Goal: Task Accomplishment & Management: Use online tool/utility

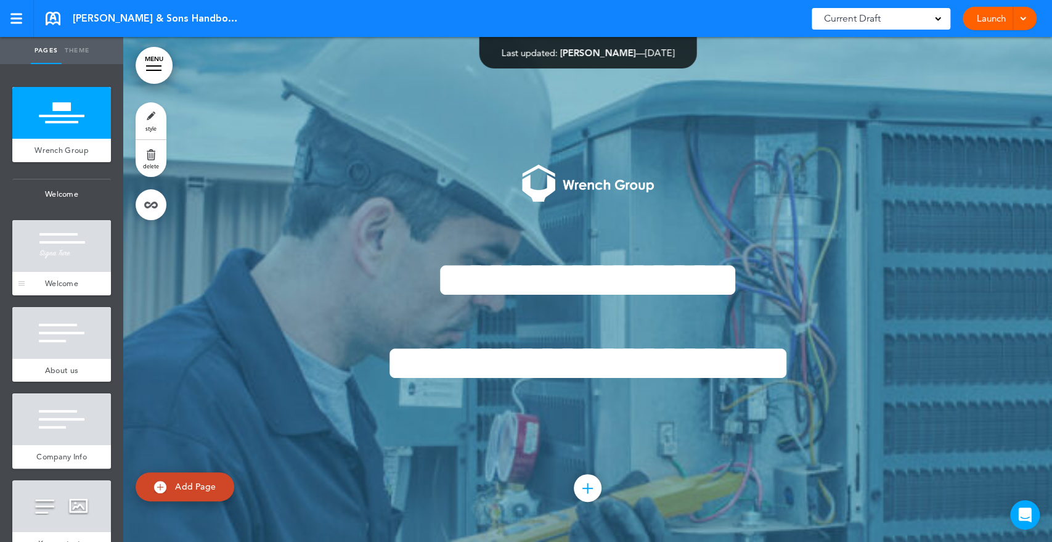
click at [55, 272] on div at bounding box center [61, 246] width 99 height 52
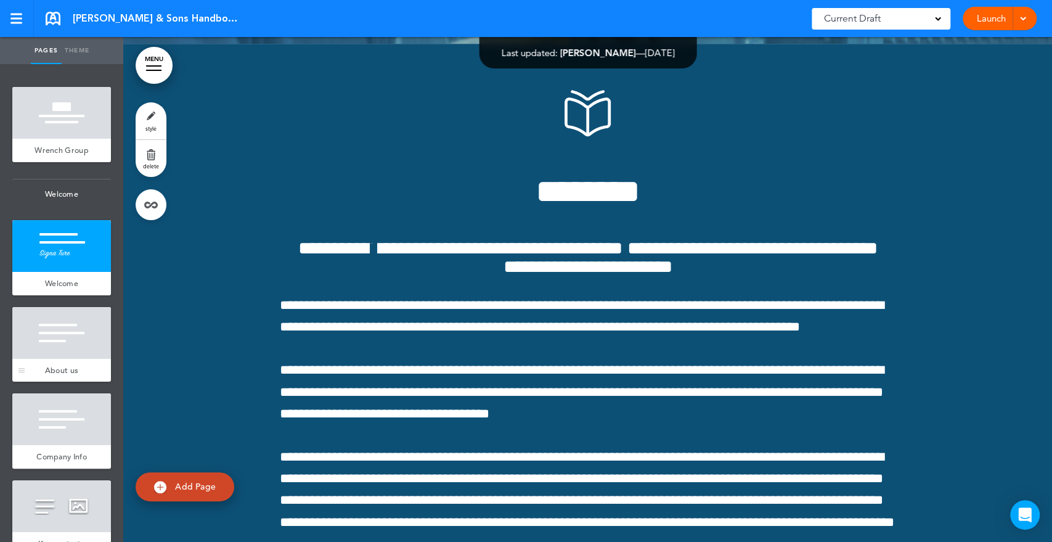
scroll to position [505, 0]
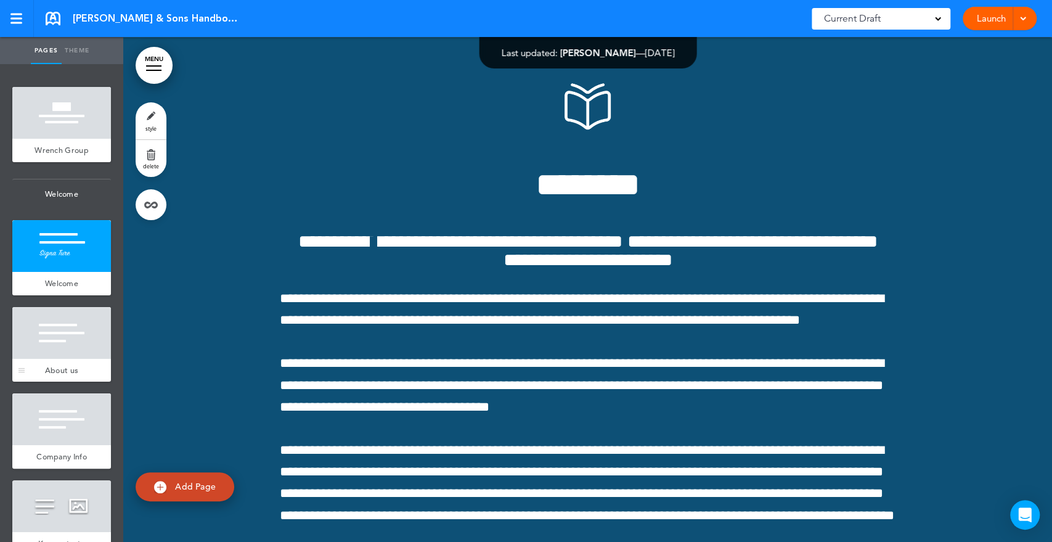
click at [54, 359] on div at bounding box center [61, 333] width 99 height 52
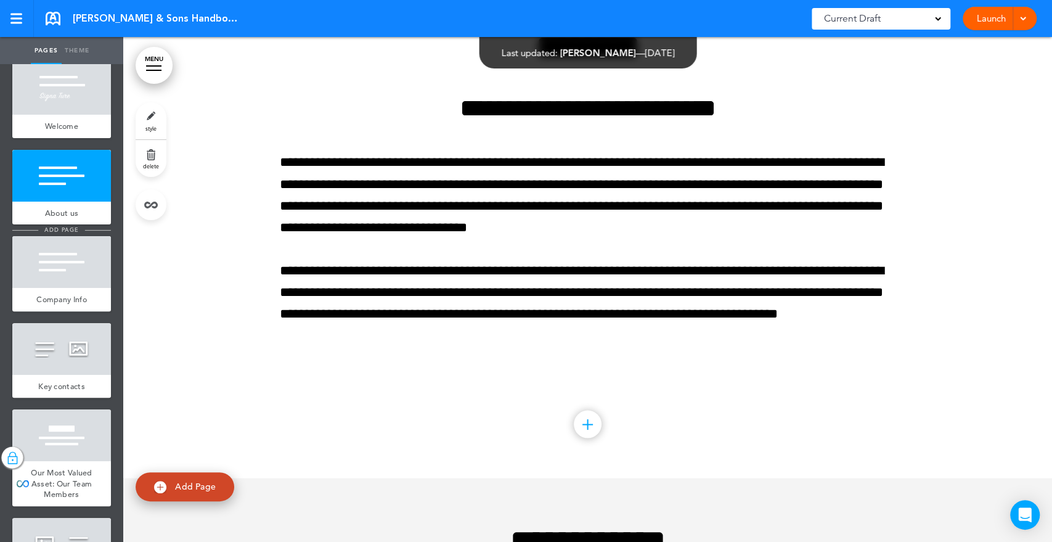
scroll to position [205, 0]
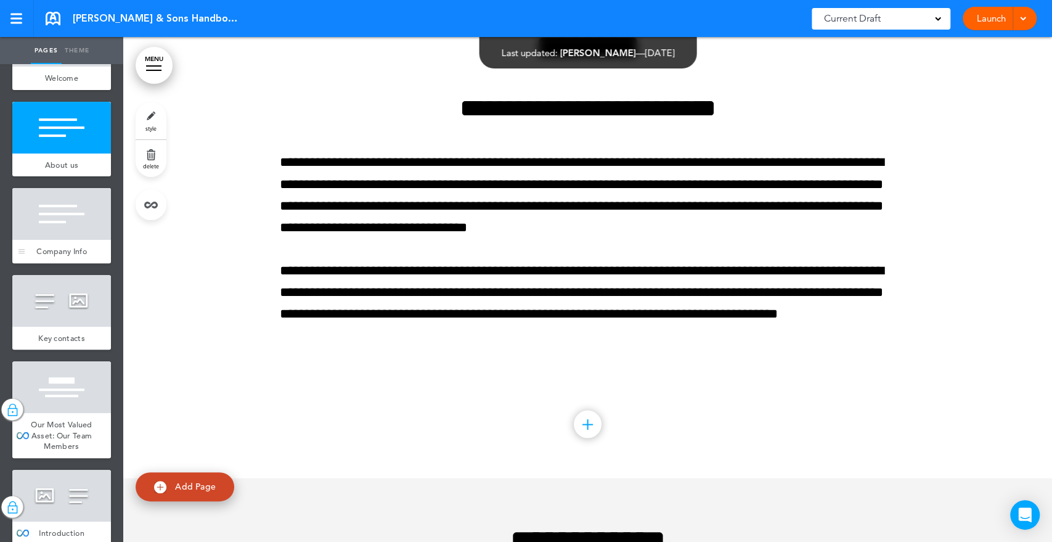
click at [55, 211] on div at bounding box center [61, 214] width 99 height 52
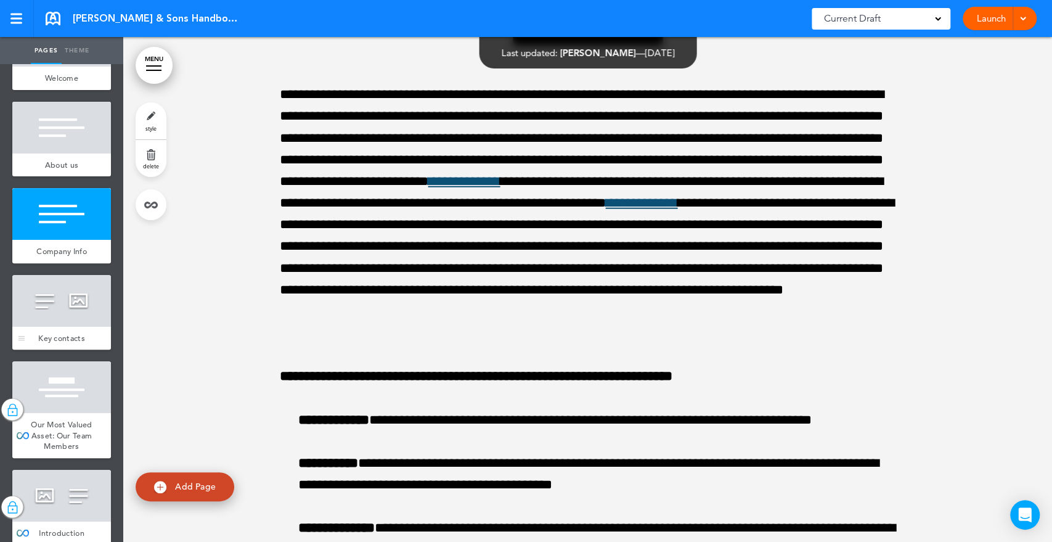
click at [59, 314] on div at bounding box center [61, 301] width 99 height 52
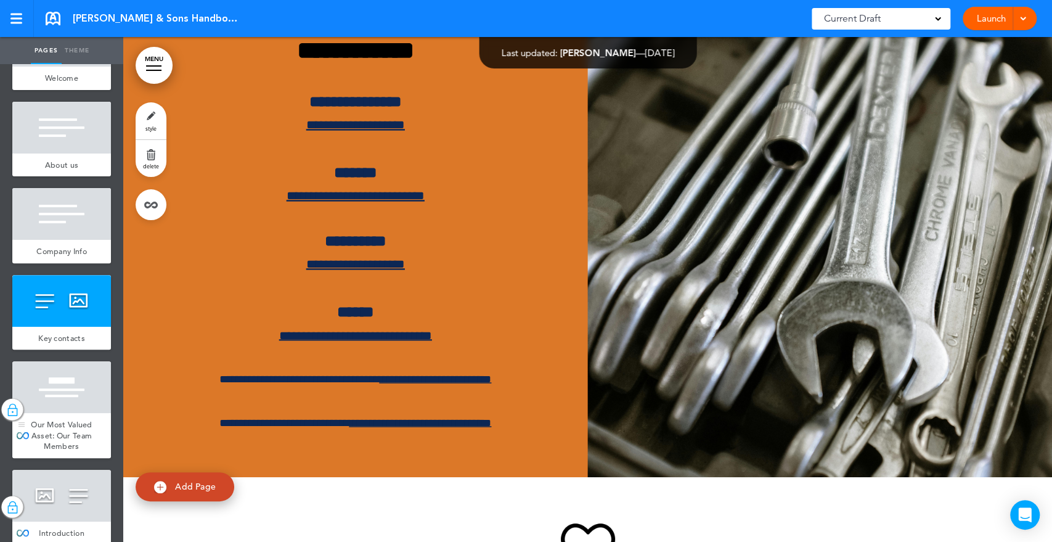
click at [53, 391] on div at bounding box center [61, 387] width 99 height 52
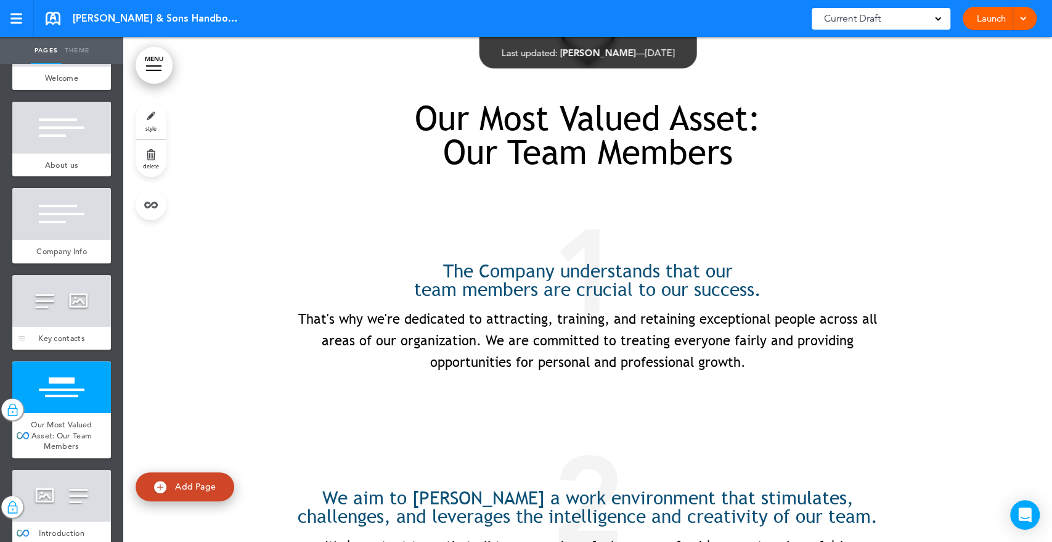
click at [54, 327] on div at bounding box center [61, 301] width 99 height 52
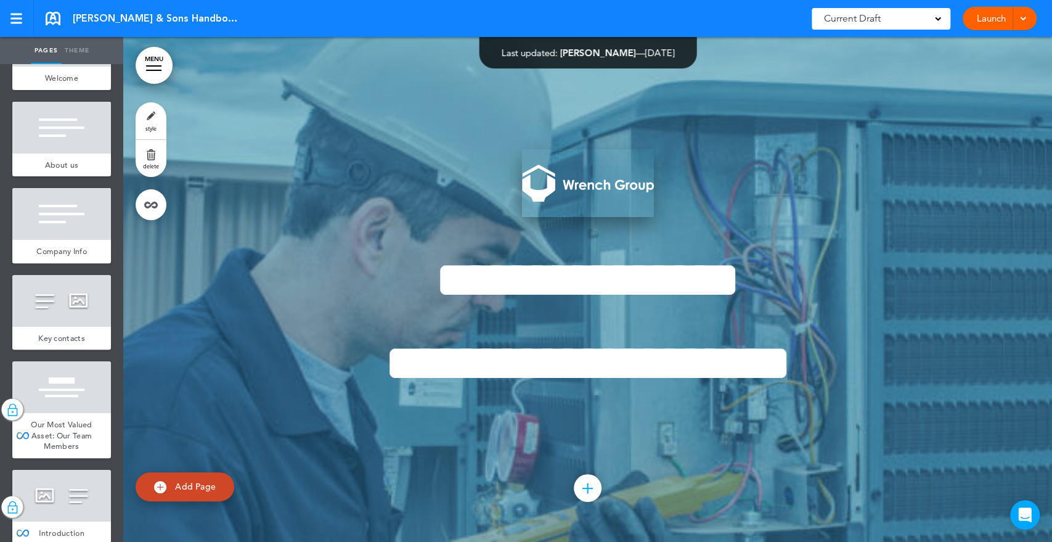
click at [582, 186] on img at bounding box center [588, 183] width 132 height 68
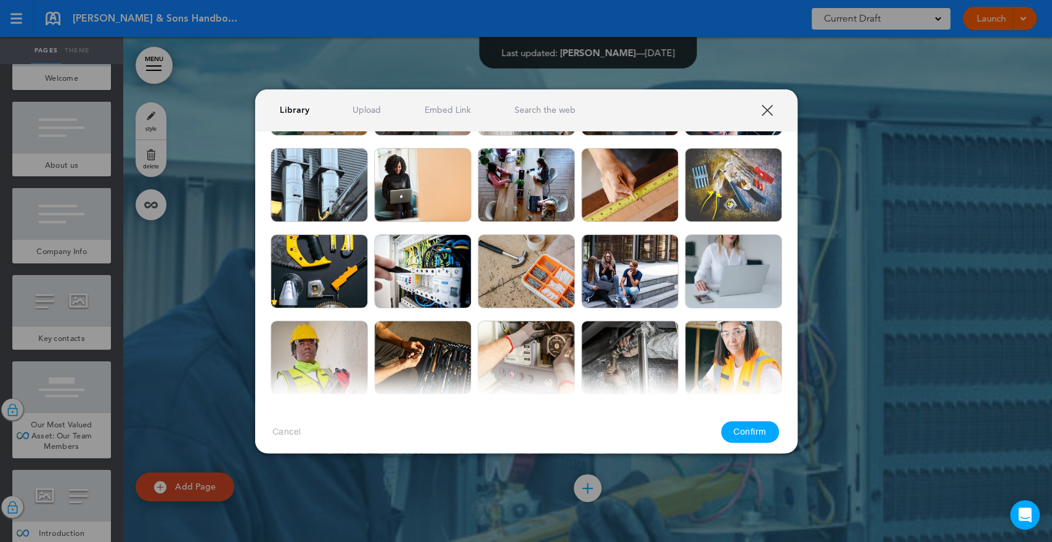
scroll to position [1506, 0]
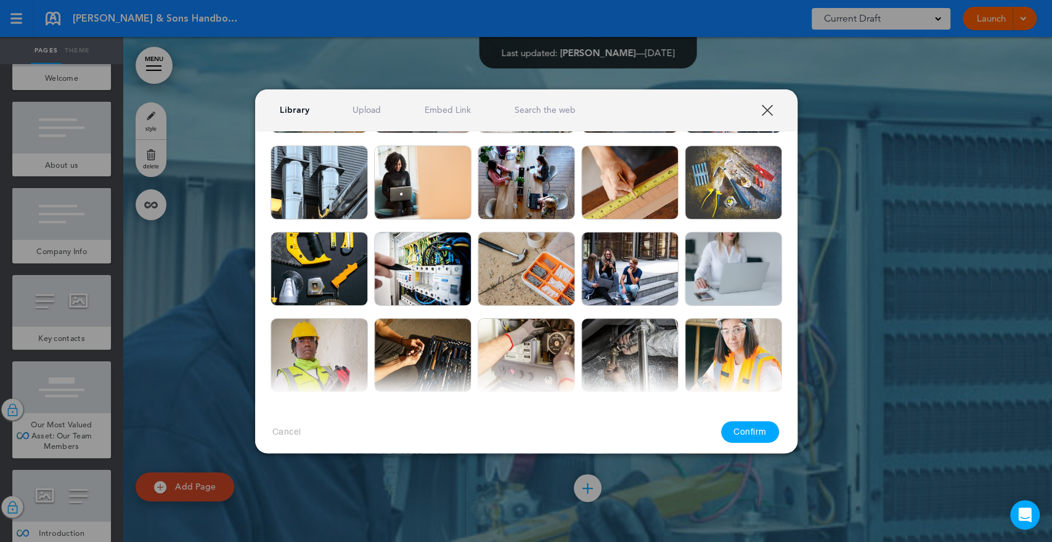
click at [372, 112] on link "Upload" at bounding box center [366, 110] width 28 height 12
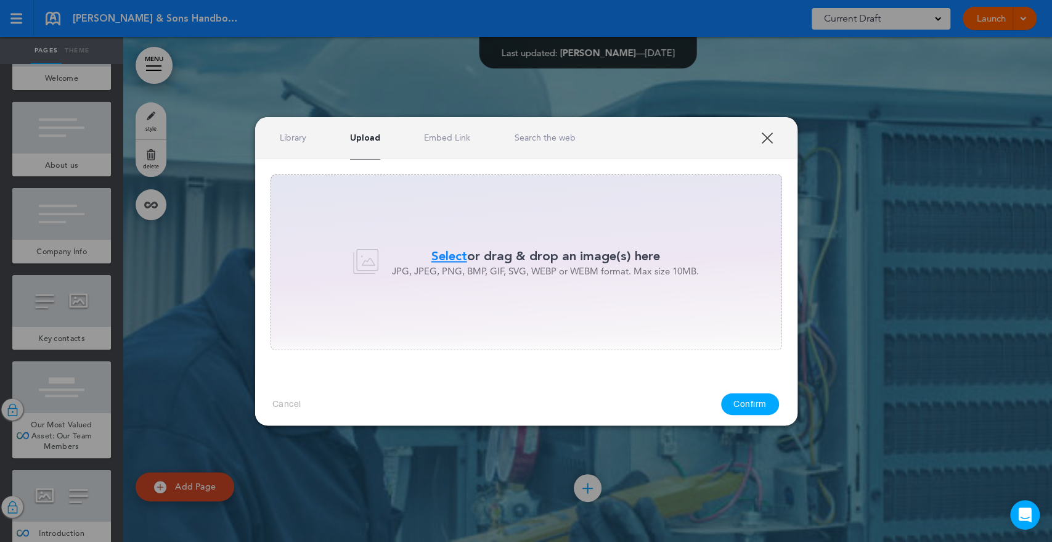
click at [453, 253] on span "Select" at bounding box center [449, 256] width 36 height 18
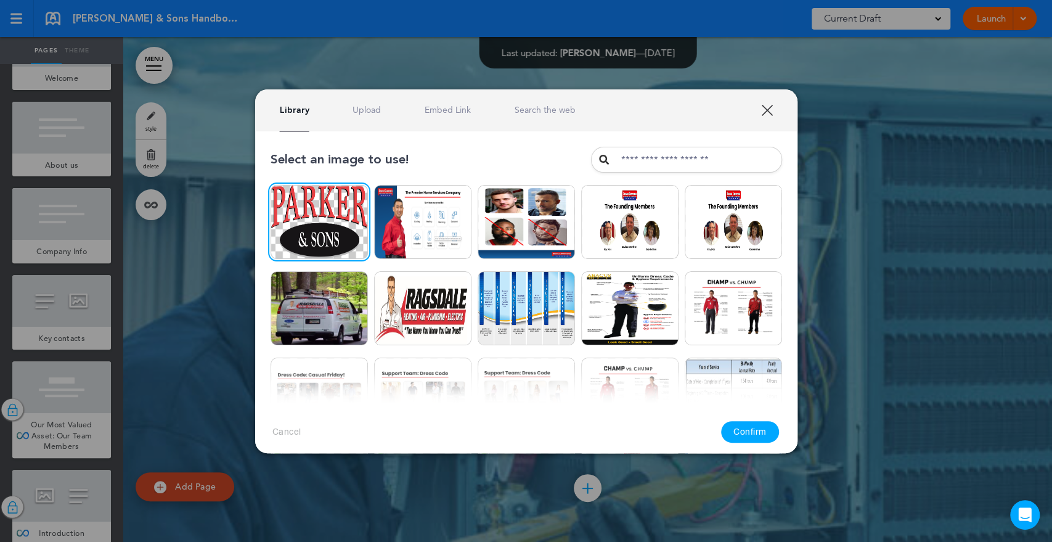
click at [745, 433] on button "Confirm" at bounding box center [750, 432] width 58 height 22
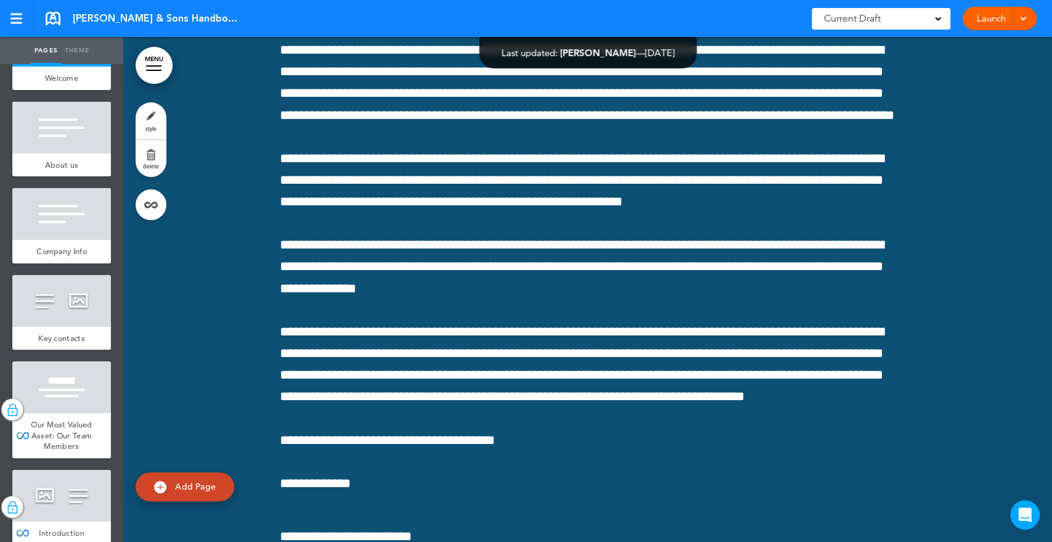
scroll to position [890, 0]
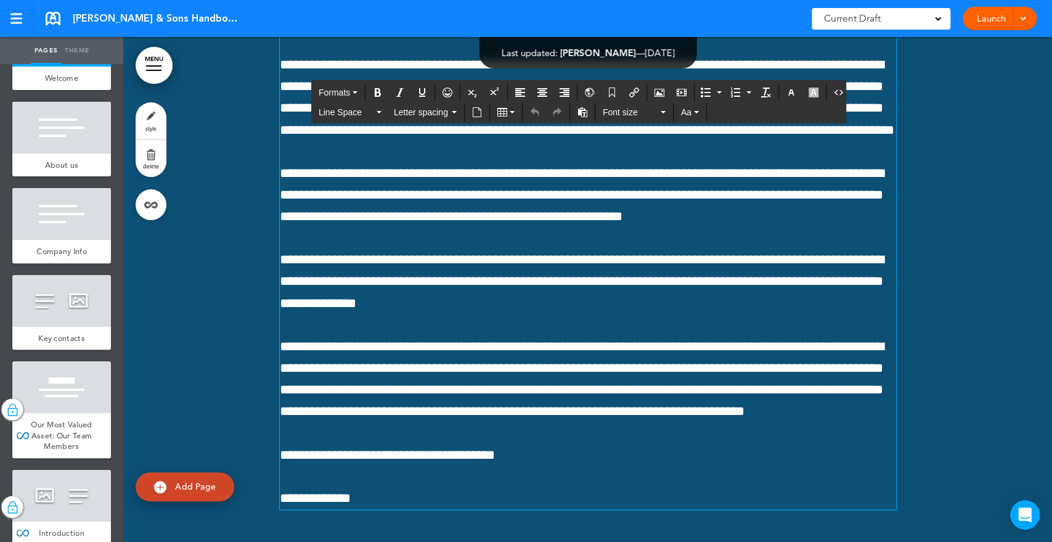
click at [757, 382] on span "**********" at bounding box center [582, 379] width 604 height 79
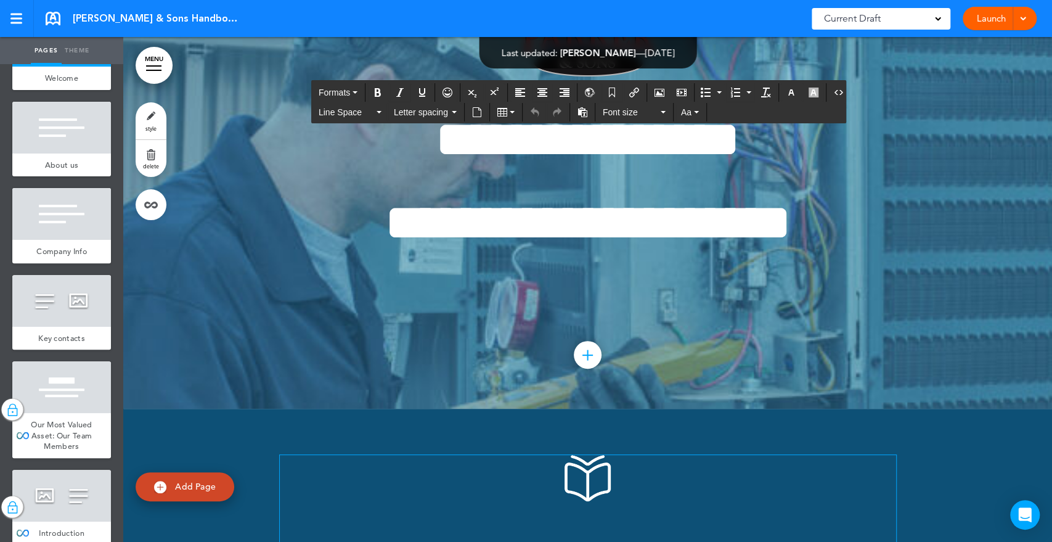
scroll to position [0, 0]
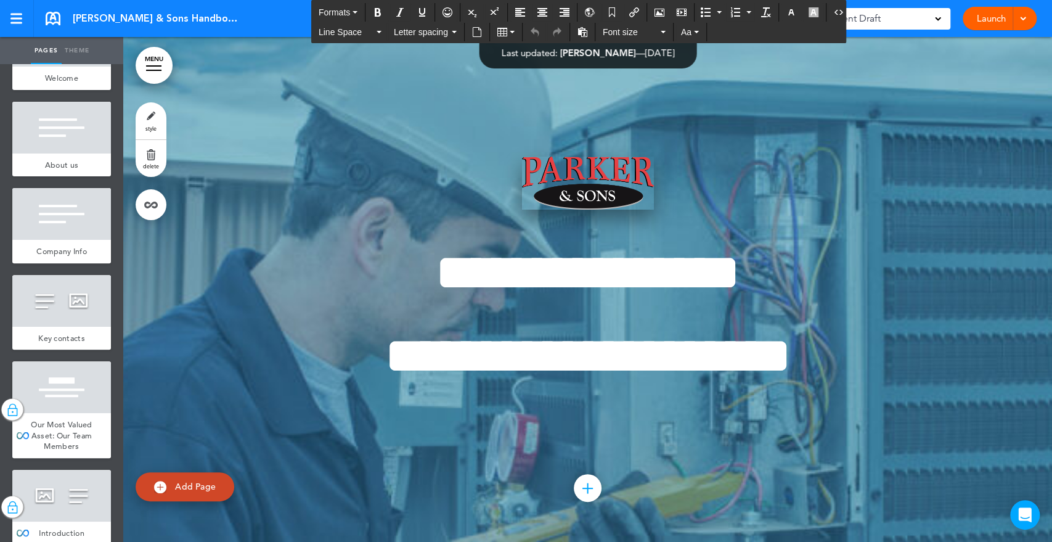
click at [611, 179] on img at bounding box center [588, 183] width 132 height 53
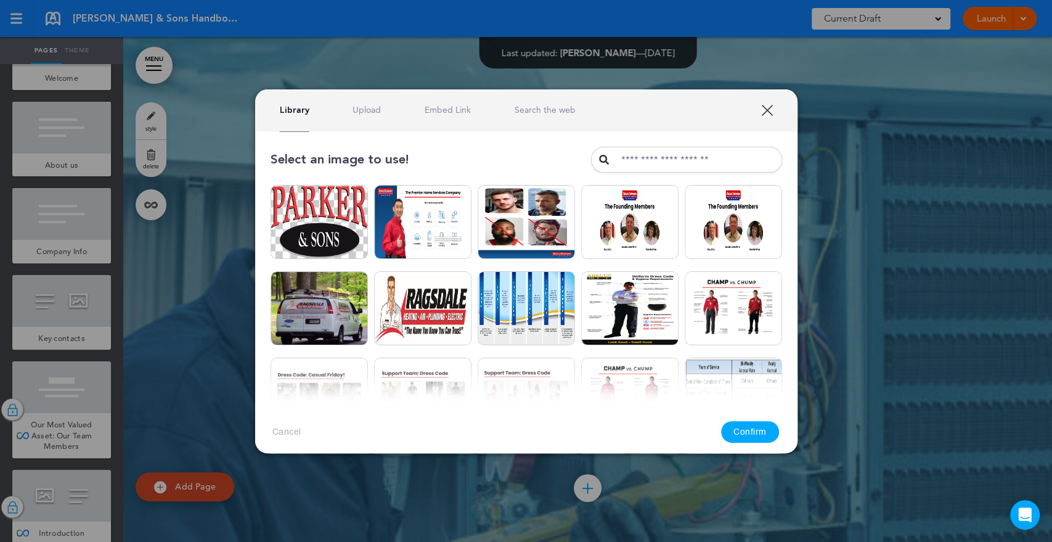
click at [769, 109] on link "XXX" at bounding box center [767, 110] width 12 height 12
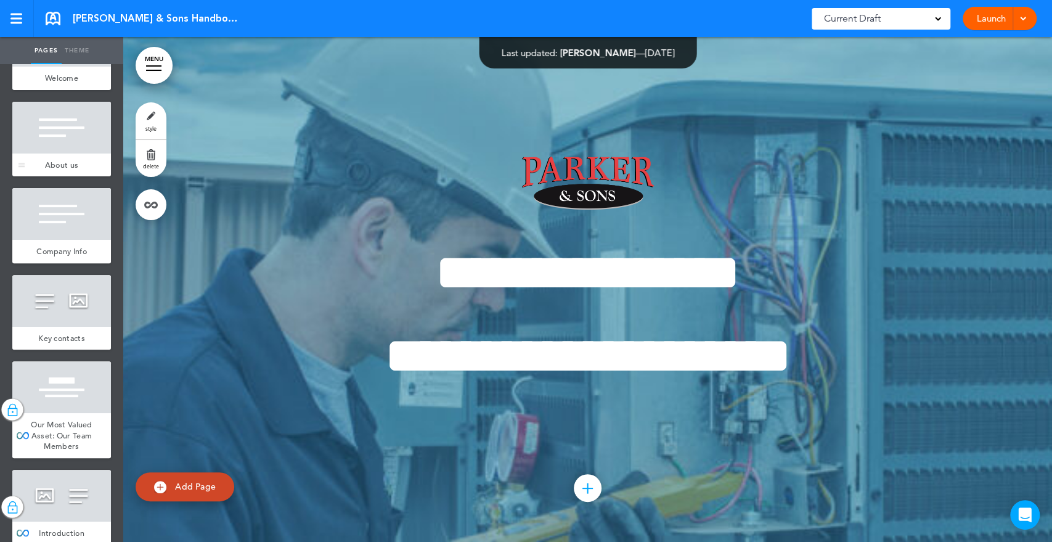
click at [39, 153] on div at bounding box center [61, 128] width 99 height 52
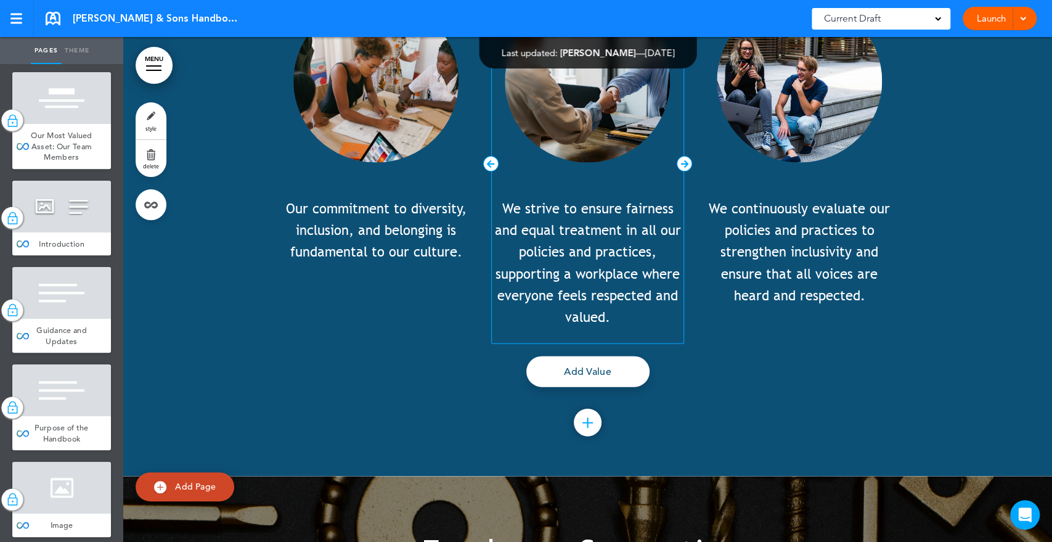
scroll to position [507, 0]
